Goal: Leave review/rating: Leave review/rating

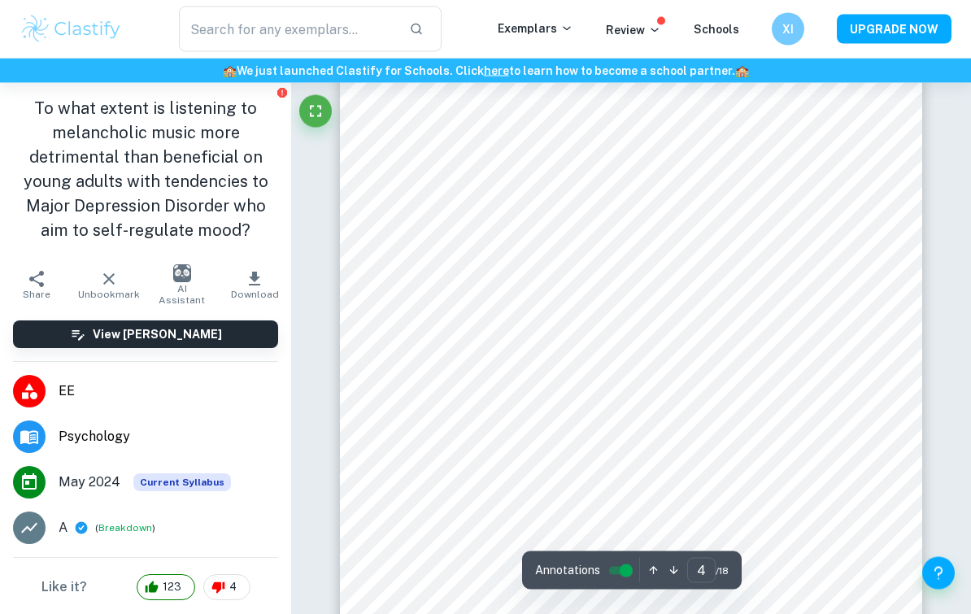
scroll to position [2889, 0]
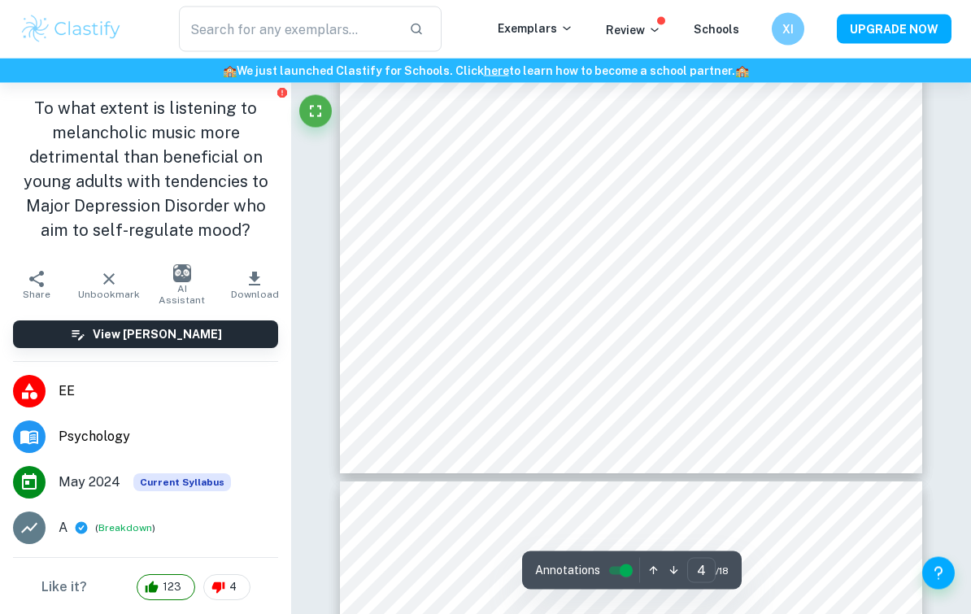
scroll to position [3125, 0]
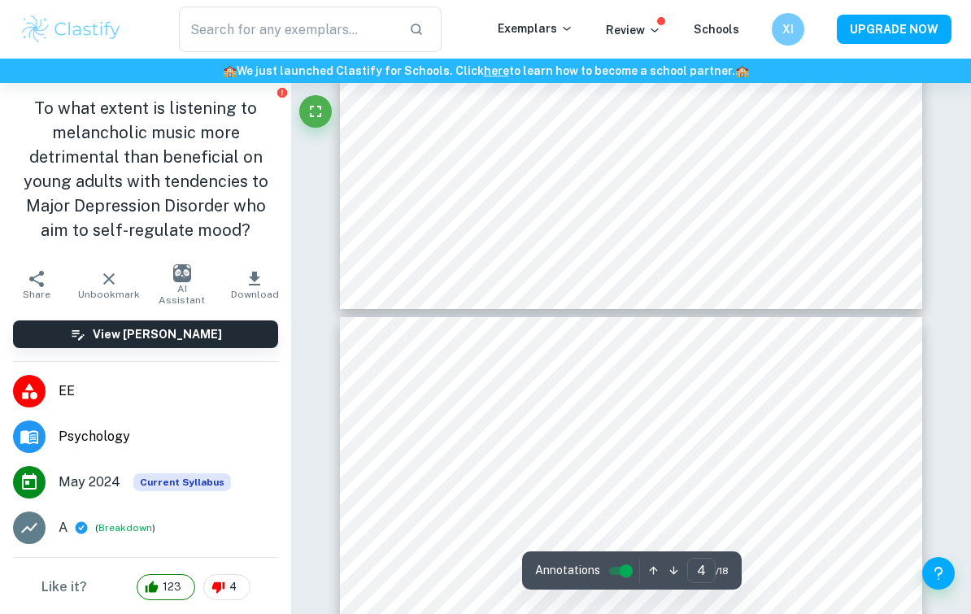
type input "5"
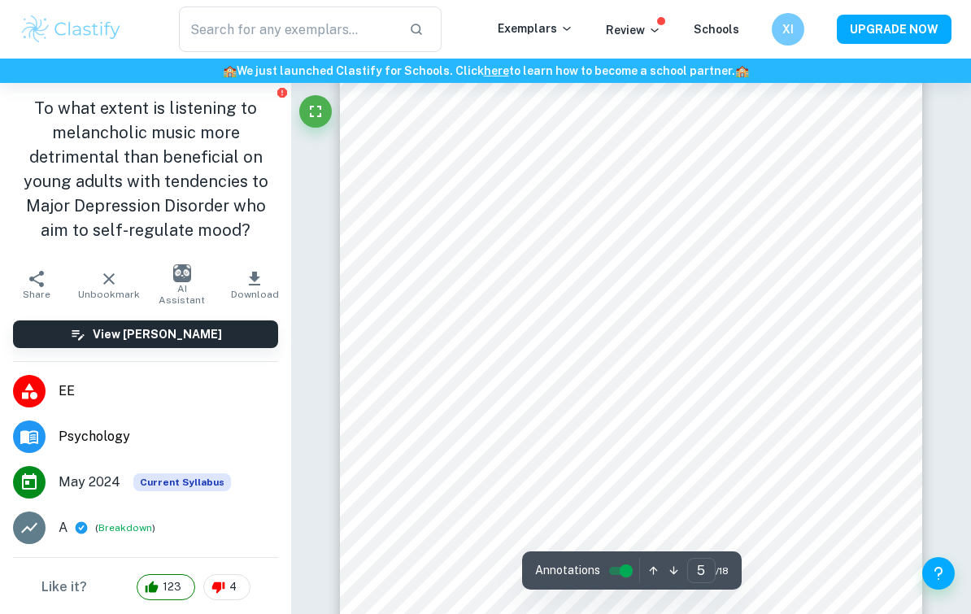
scroll to position [3555, 0]
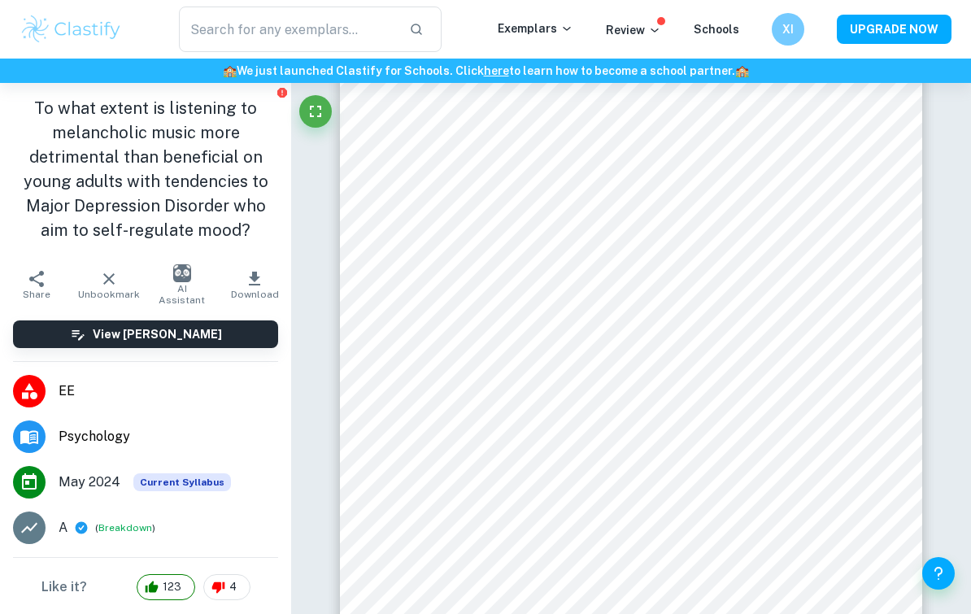
click at [788, 26] on h6 "XI" at bounding box center [788, 29] width 19 height 18
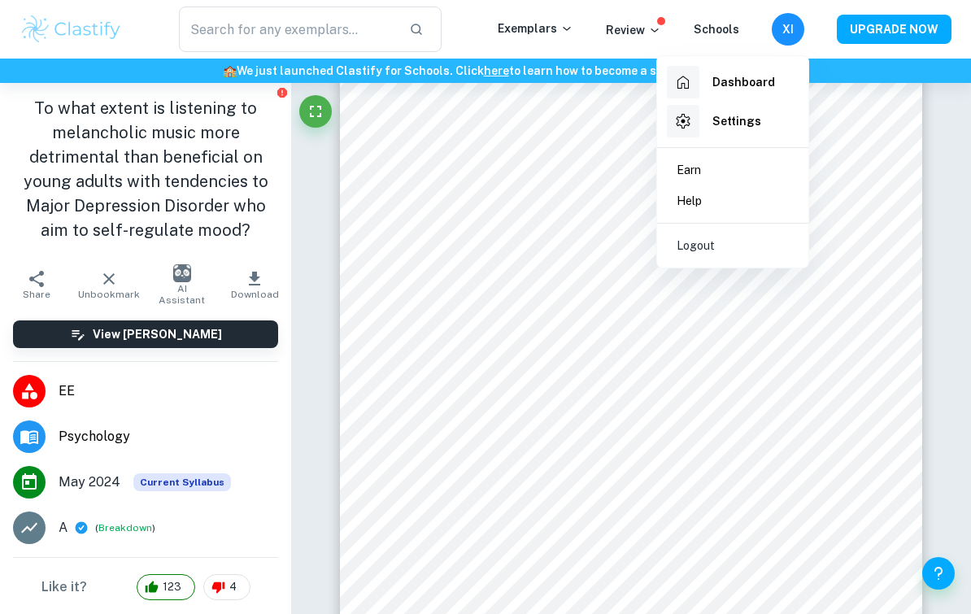
click at [747, 80] on h6 "Dashboard" at bounding box center [743, 82] width 63 height 18
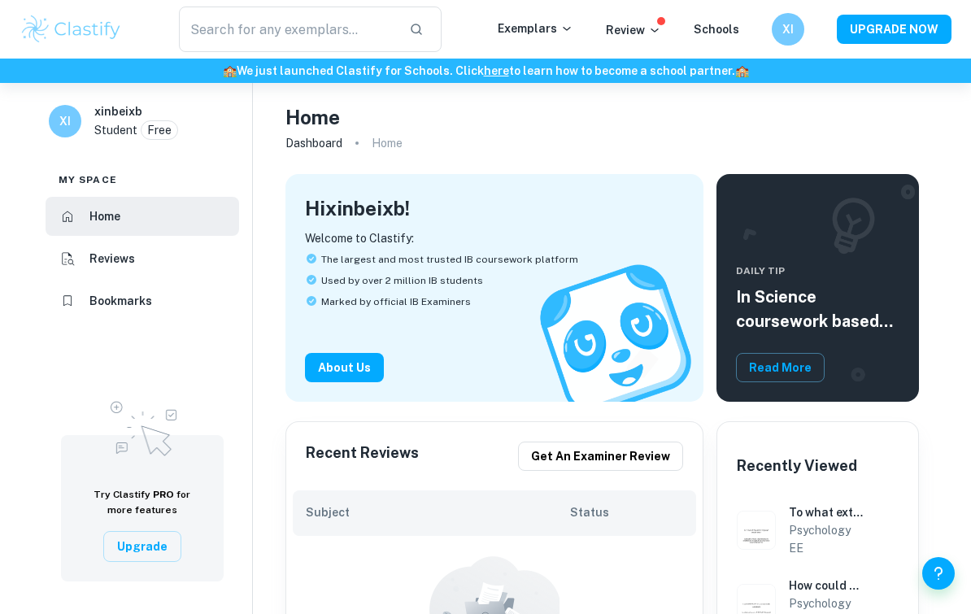
click at [83, 306] on li "Bookmarks" at bounding box center [143, 300] width 194 height 39
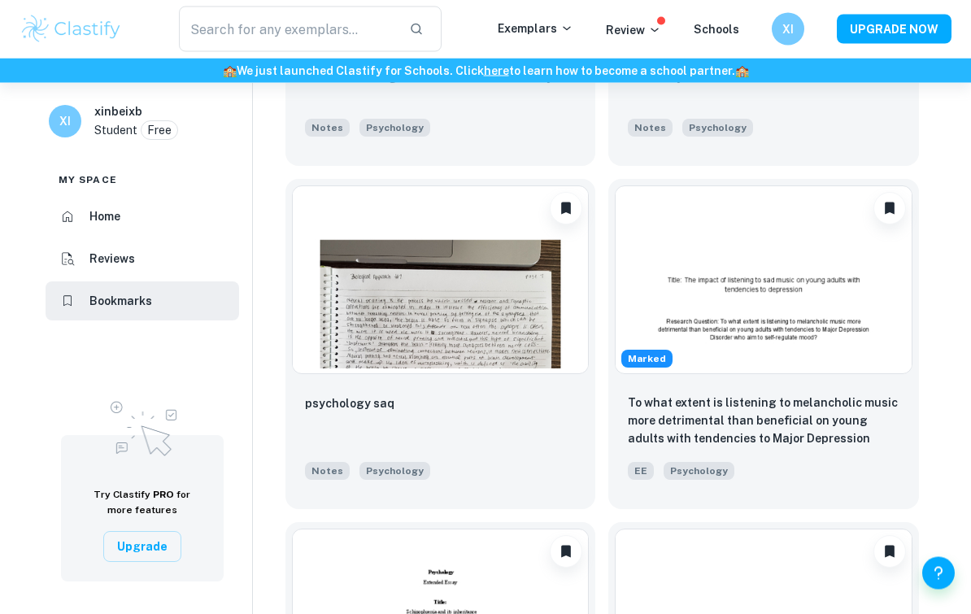
scroll to position [1940, 0]
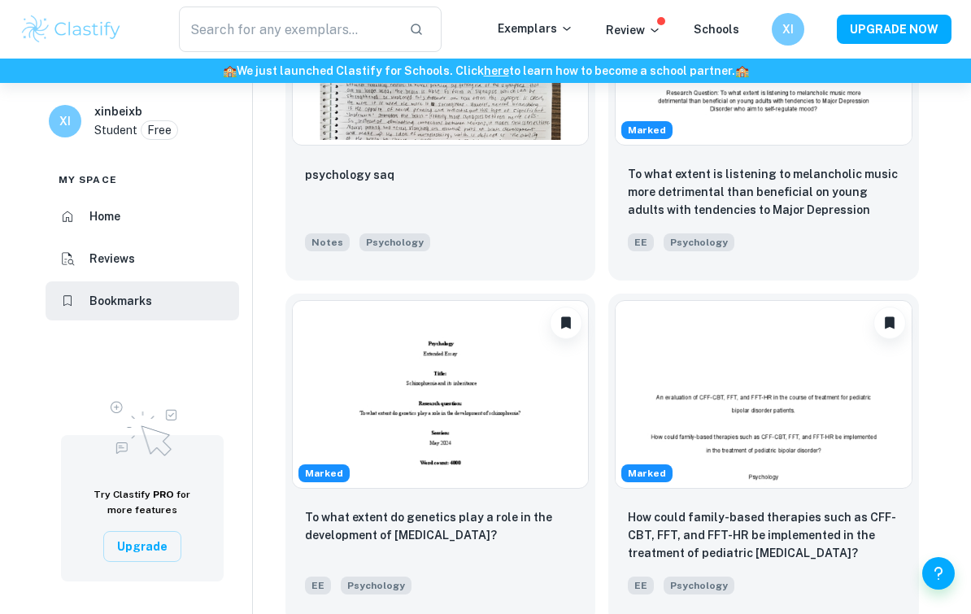
click at [518, 441] on img at bounding box center [441, 394] width 298 height 189
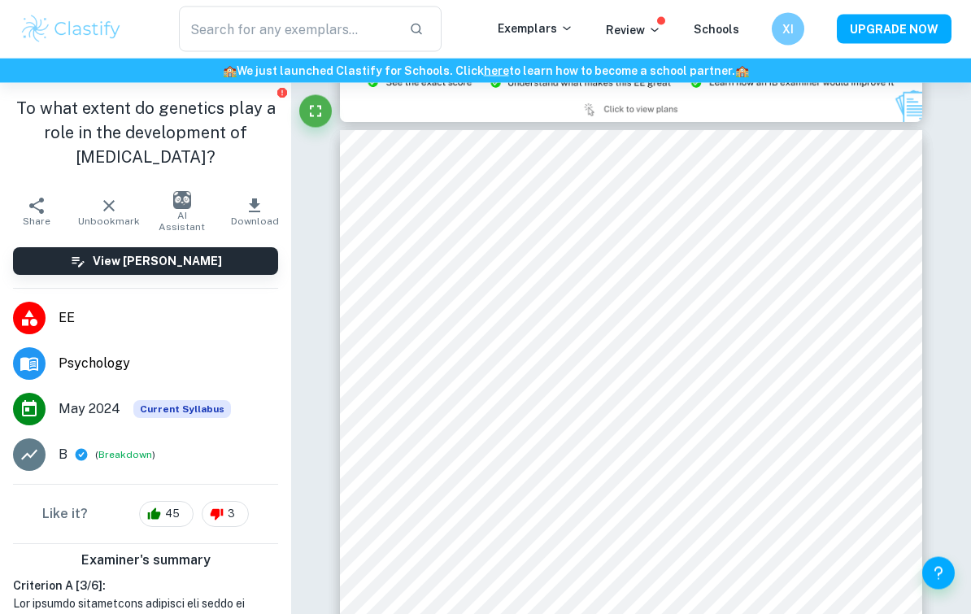
scroll to position [1684, 0]
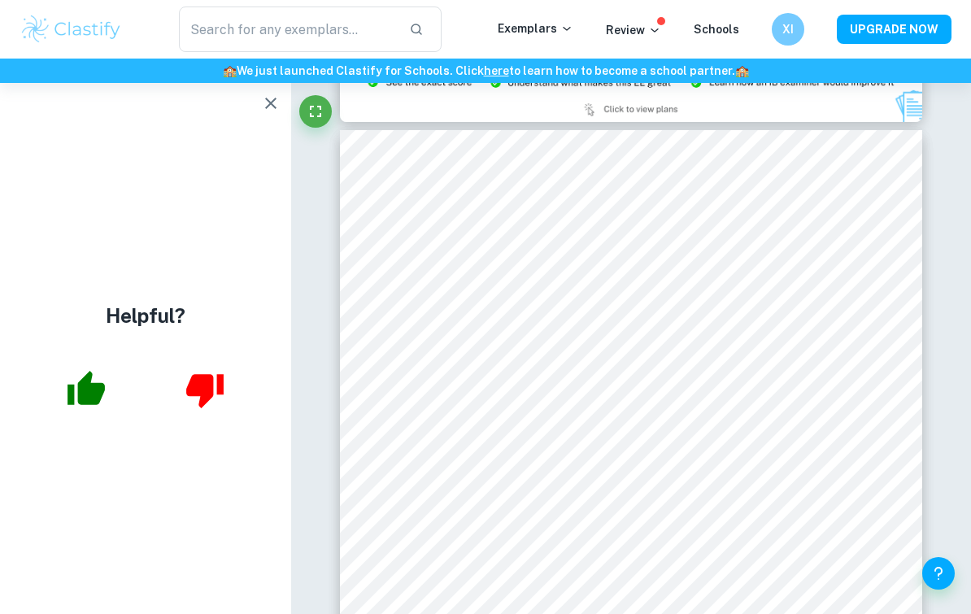
click at [272, 103] on icon "button" at bounding box center [270, 103] width 11 height 11
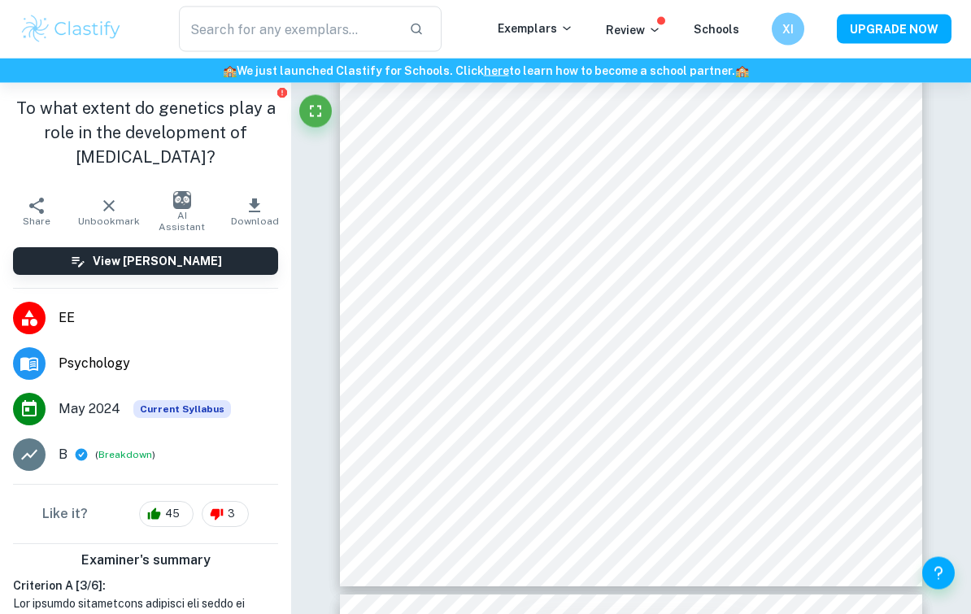
scroll to position [2744, 0]
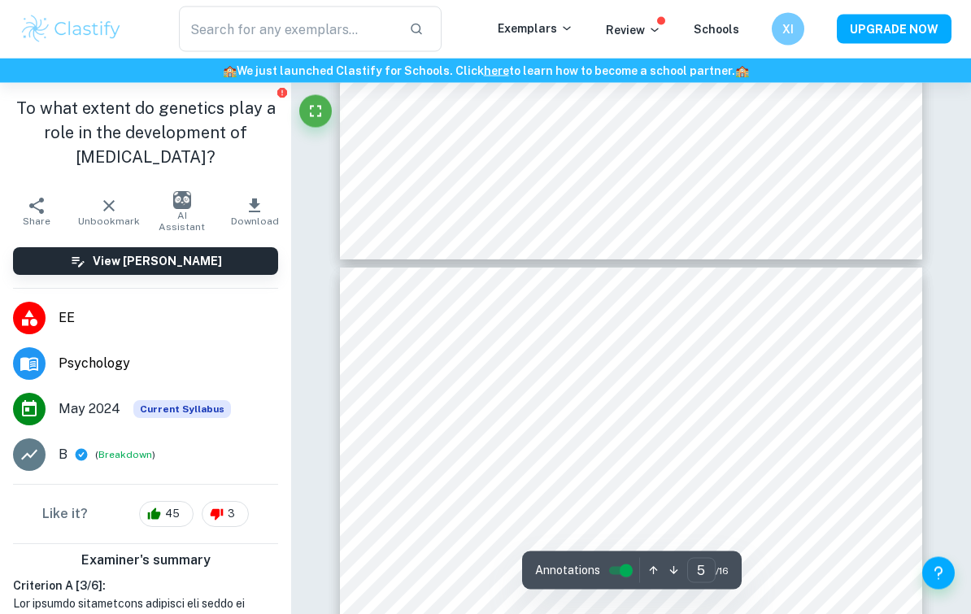
type input "4"
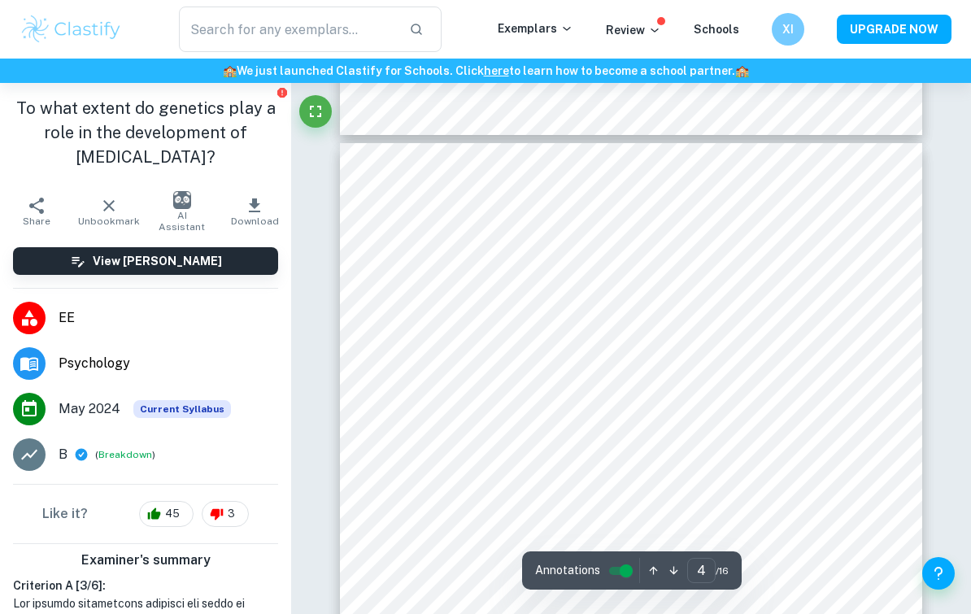
scroll to position [2430, 0]
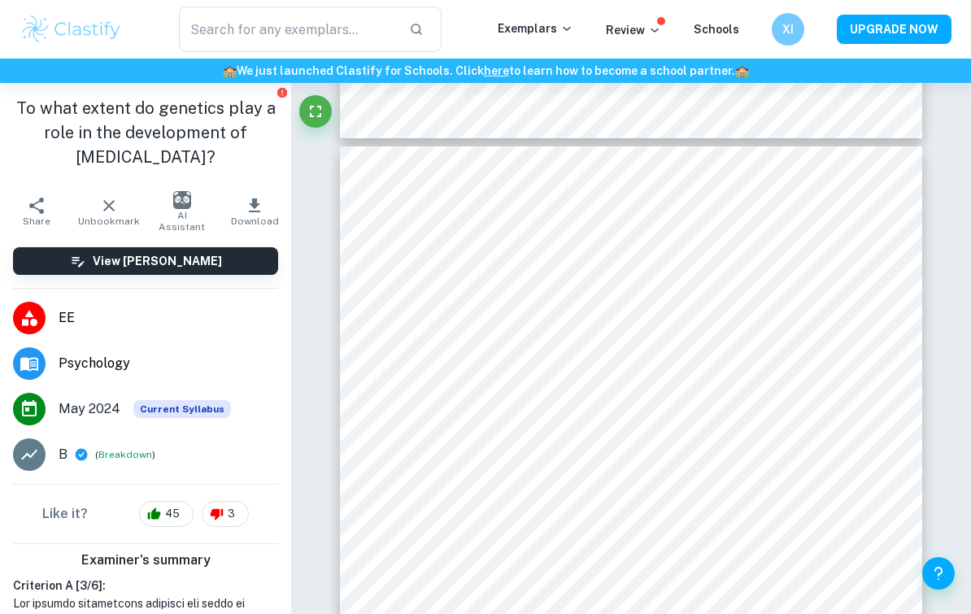
click at [800, 27] on div "XI" at bounding box center [788, 29] width 33 height 33
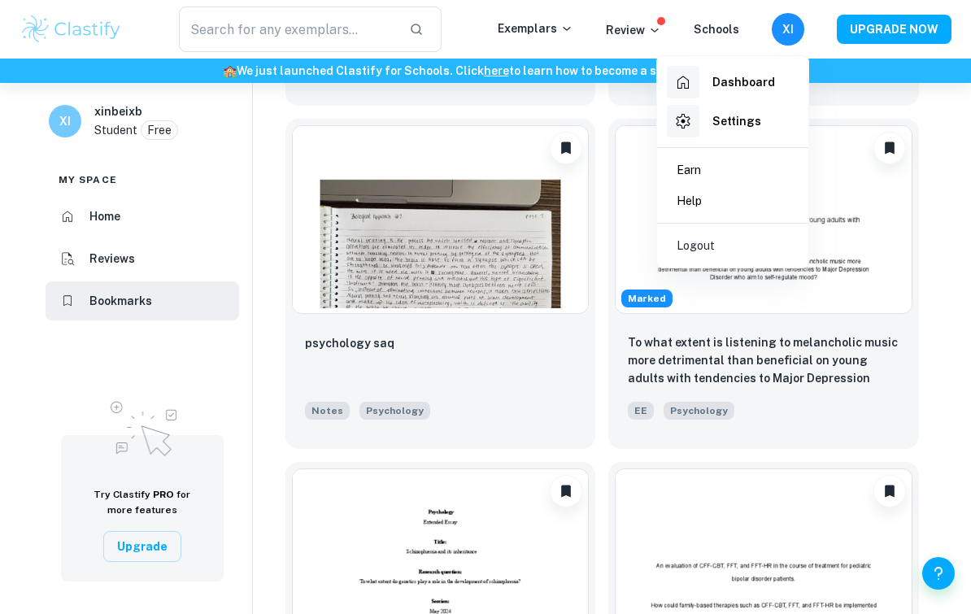
scroll to position [1763, 0]
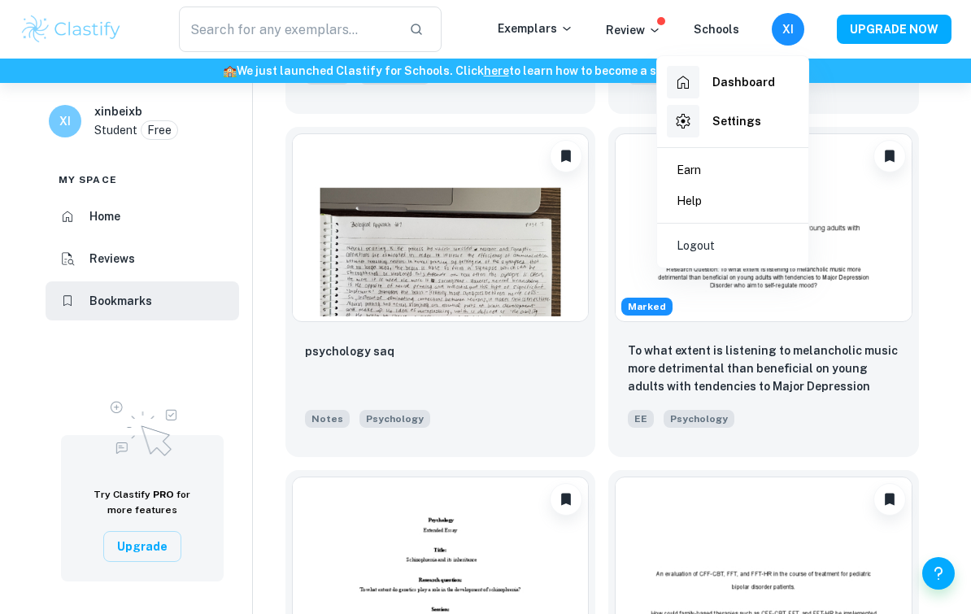
click at [958, 264] on div at bounding box center [485, 307] width 971 height 614
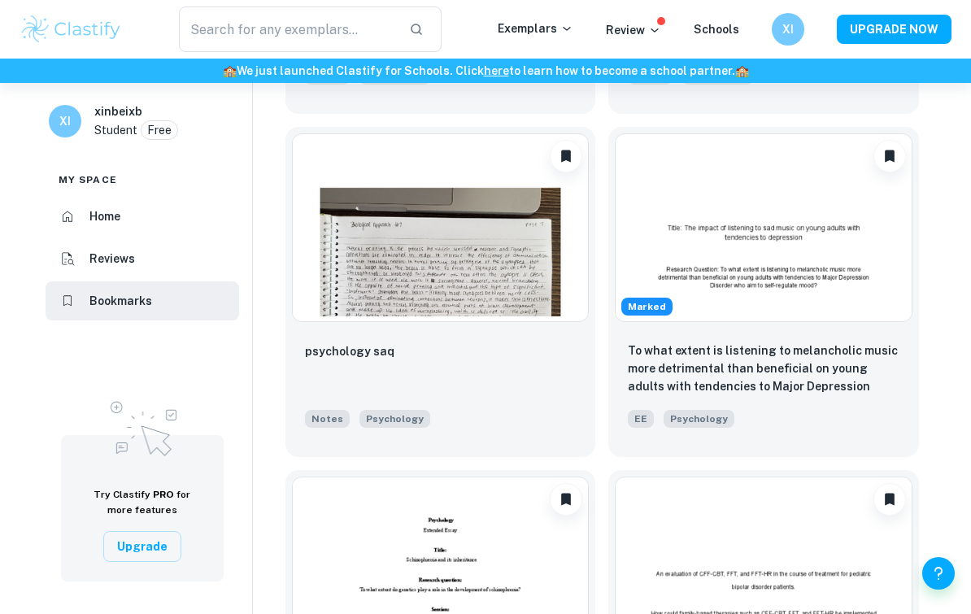
click at [795, 319] on img at bounding box center [764, 227] width 298 height 189
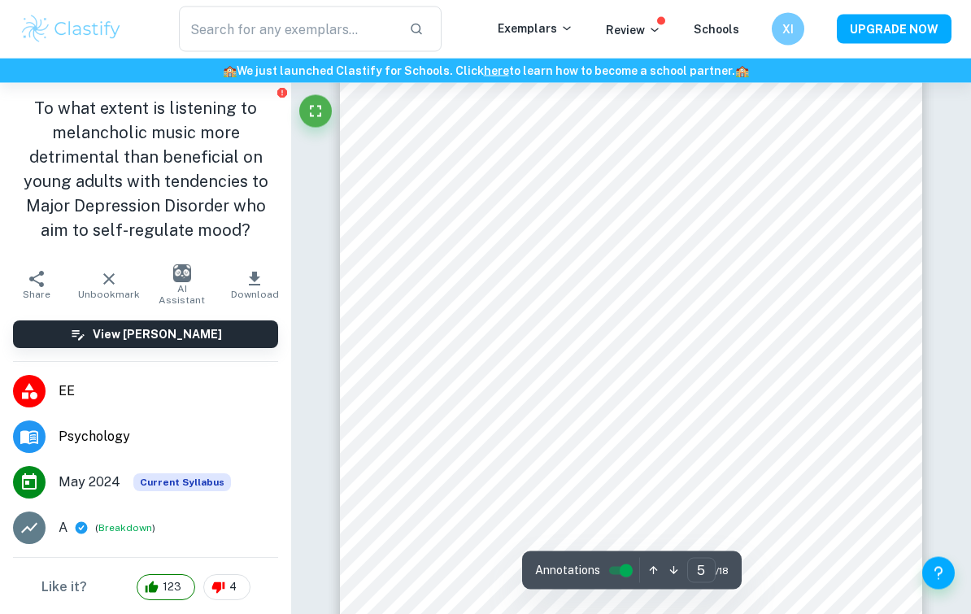
scroll to position [3779, 0]
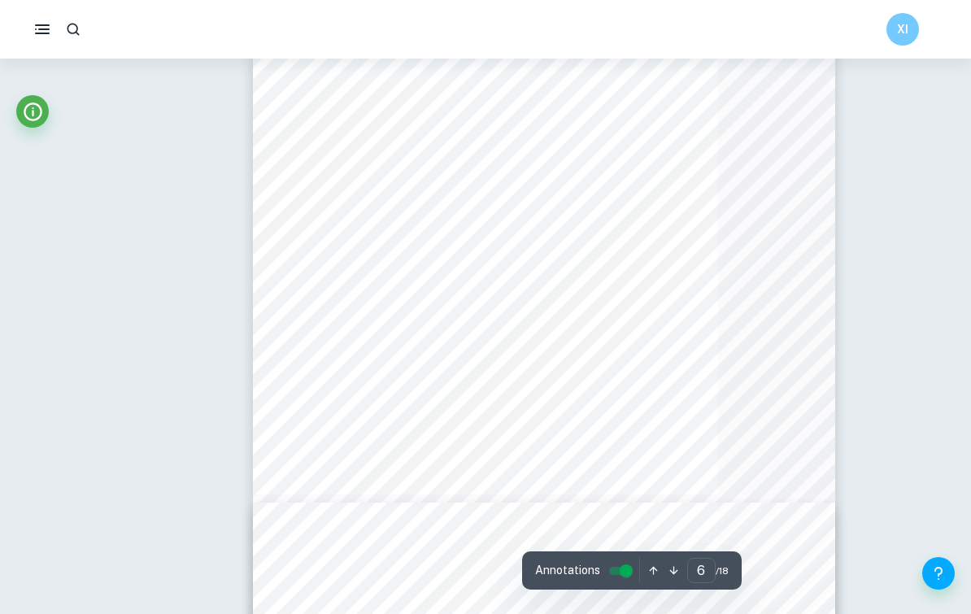
type input "4"
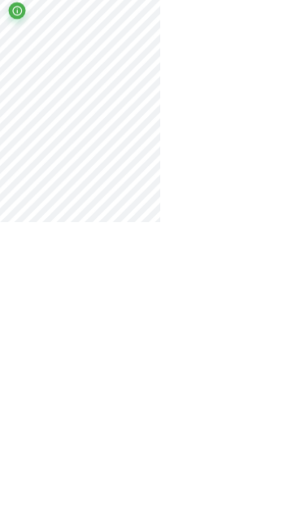
scroll to position [2953, 0]
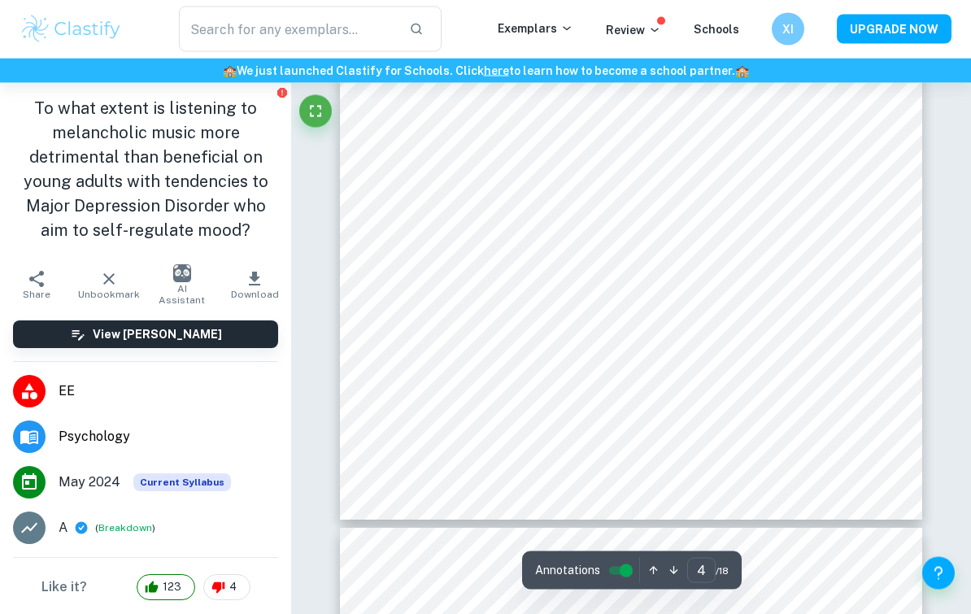
scroll to position [3087, 0]
type input "4"
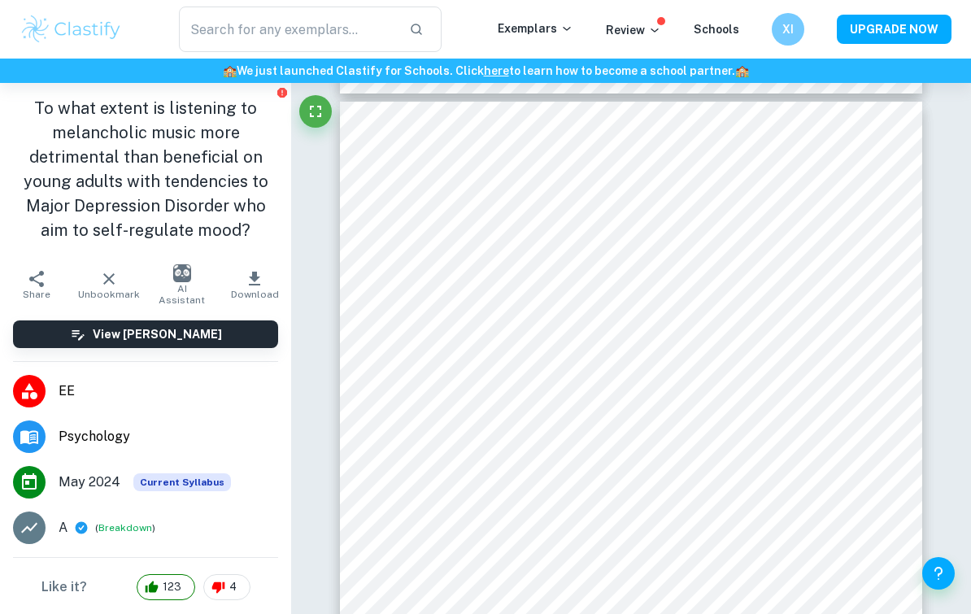
scroll to position [2711, 0]
